Goal: Navigation & Orientation: Find specific page/section

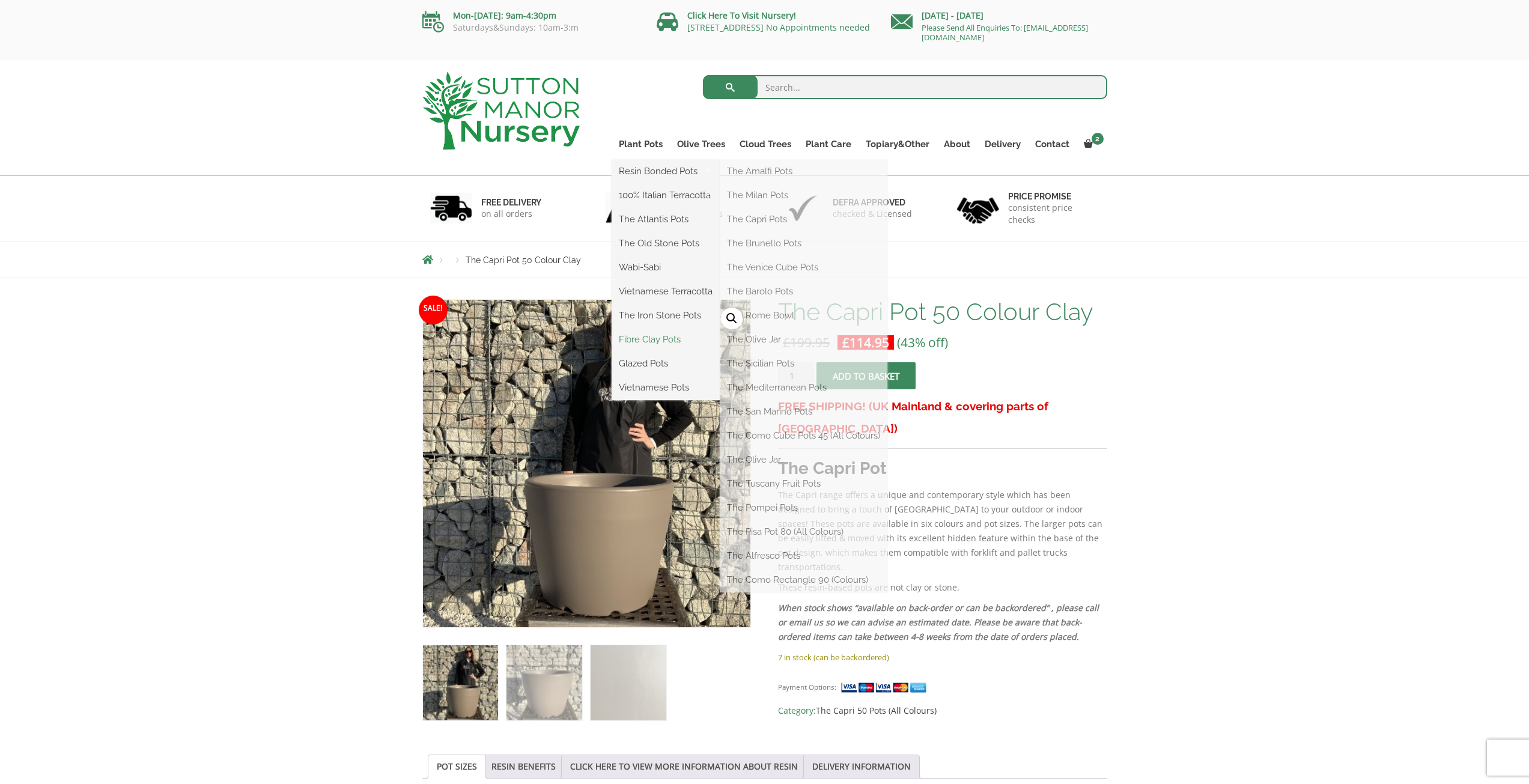
click at [659, 338] on link "Fibre Clay Pots" at bounding box center [665, 339] width 108 height 18
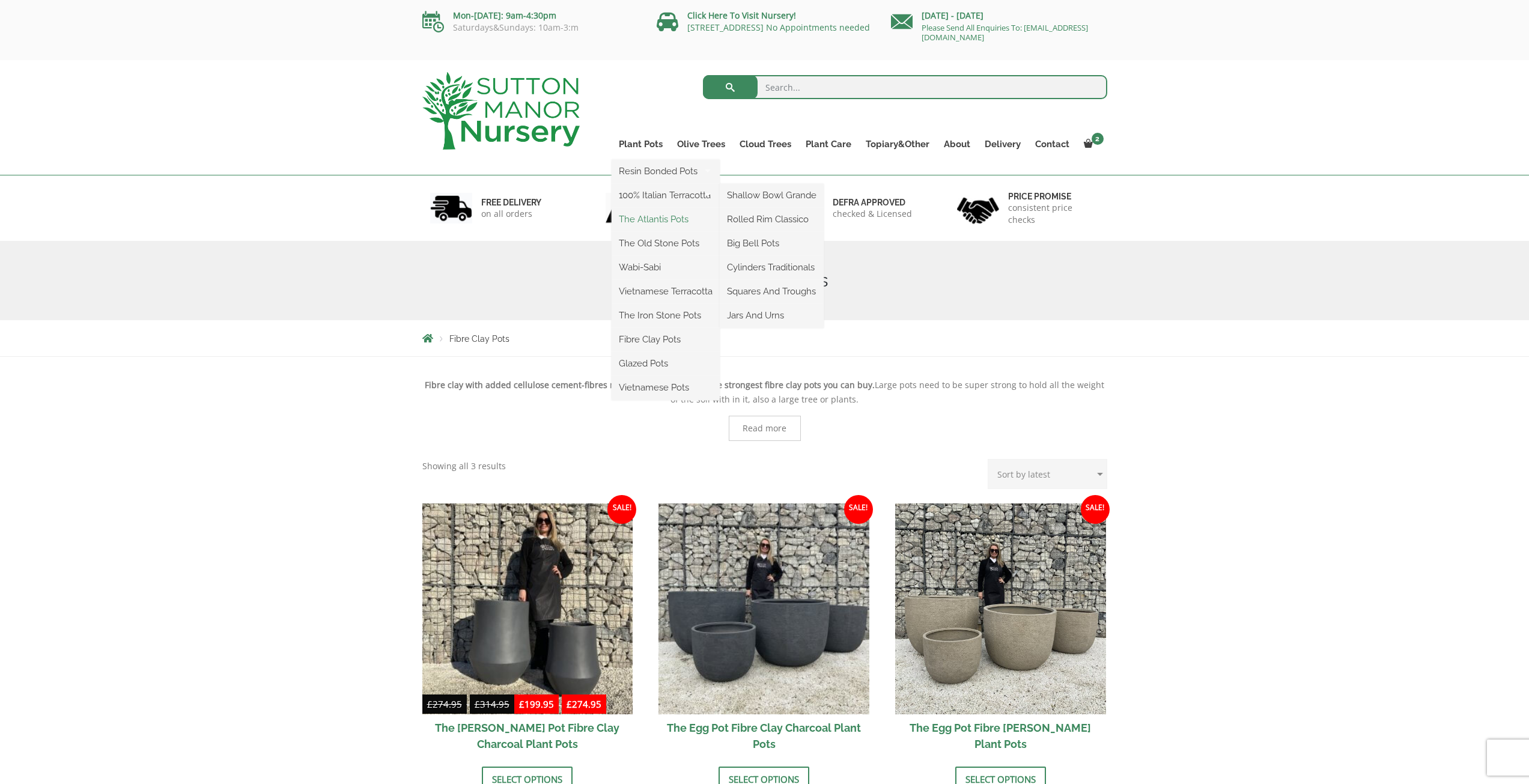
click at [648, 214] on link "The Atlantis Pots" at bounding box center [665, 219] width 108 height 18
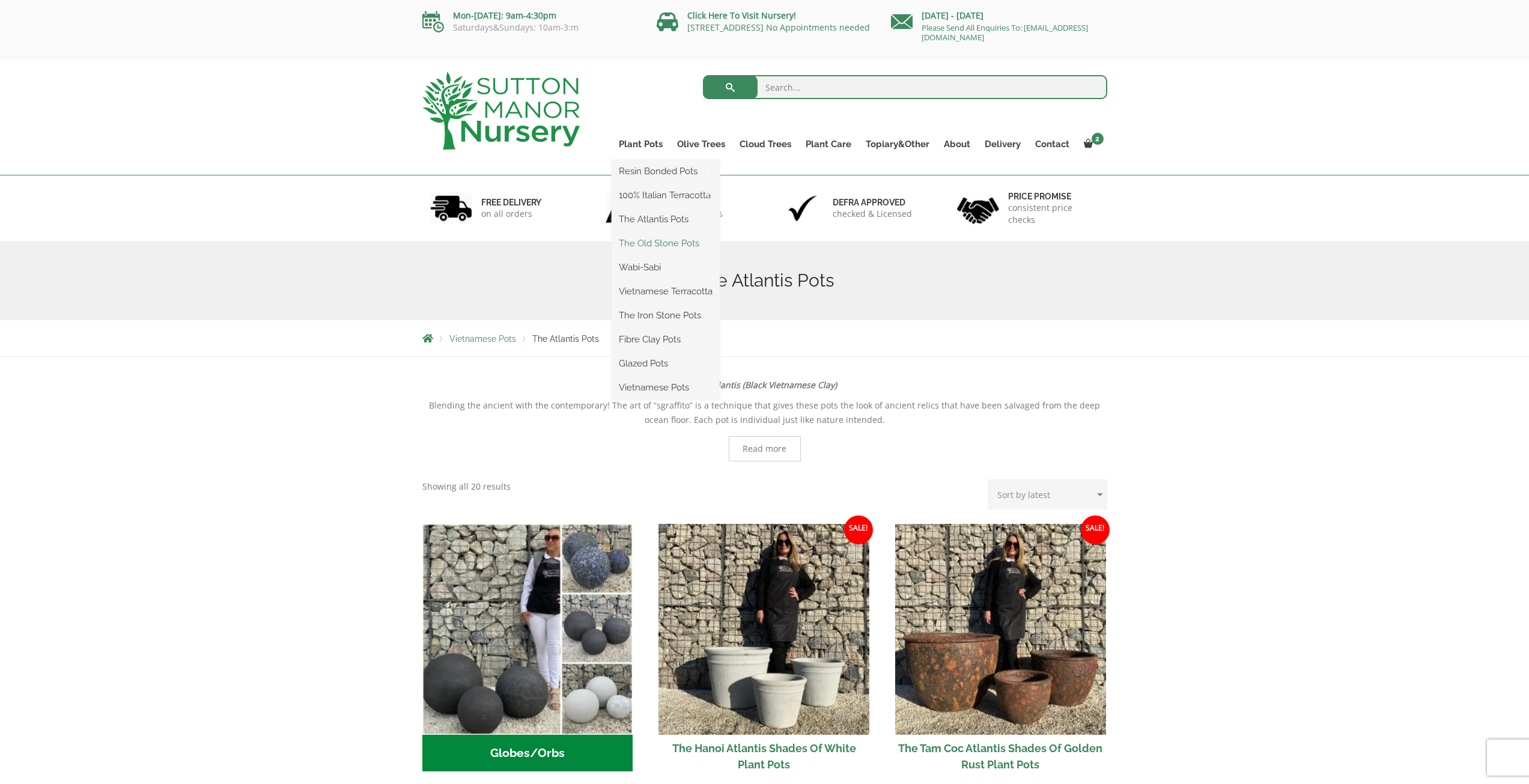
click at [645, 247] on link "The Old Stone Pots" at bounding box center [665, 243] width 108 height 18
